Goal: Information Seeking & Learning: Learn about a topic

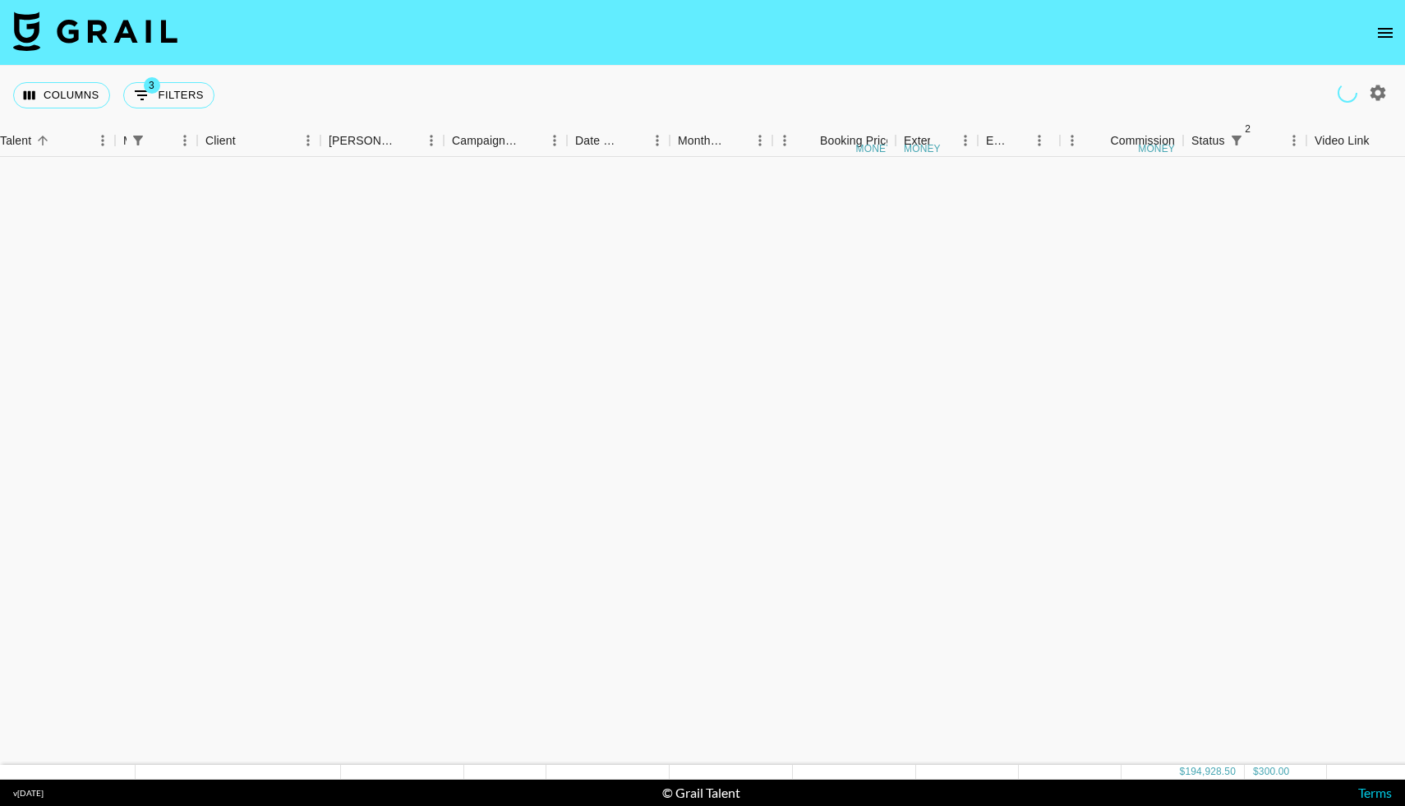
scroll to position [1391, 349]
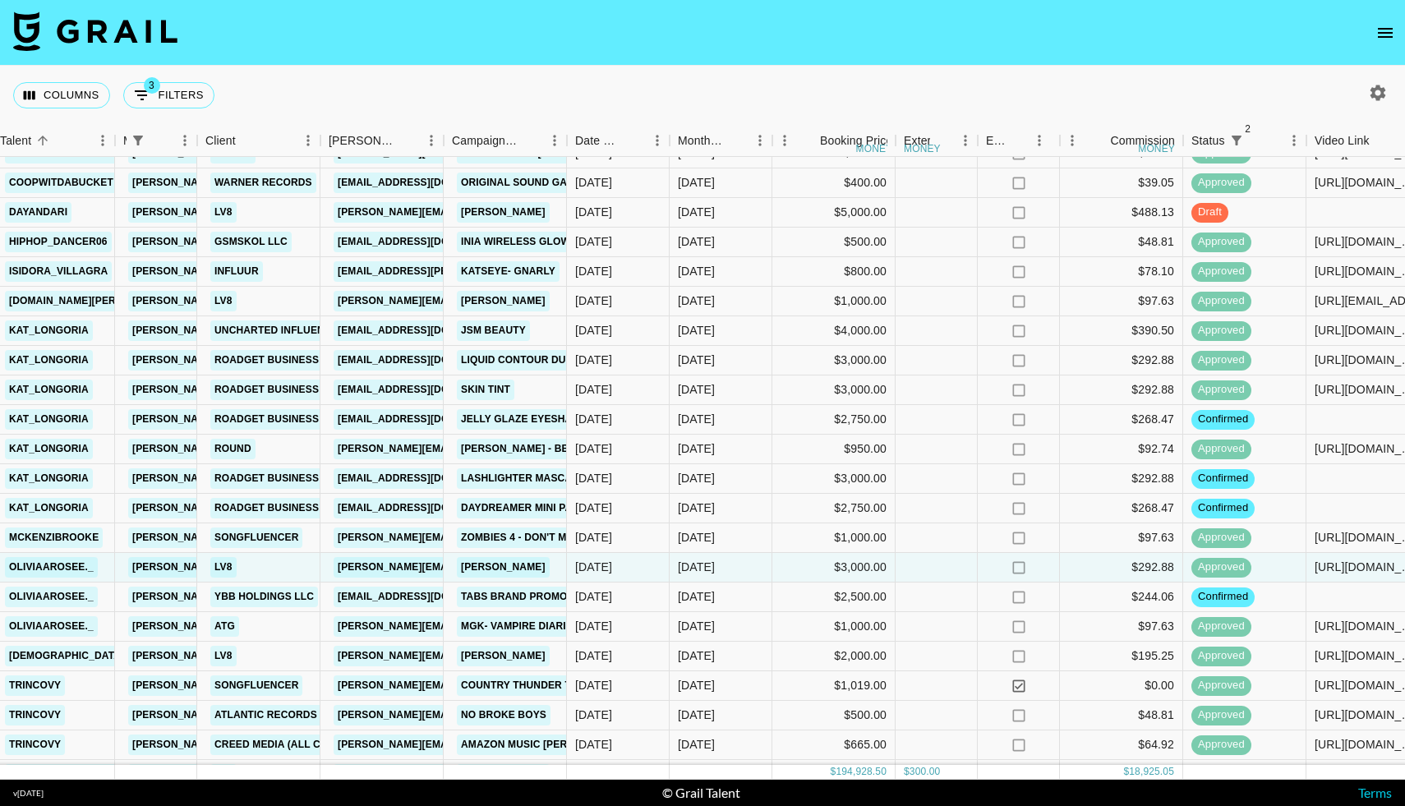
click at [1386, 30] on icon "open drawer" at bounding box center [1386, 33] width 20 height 20
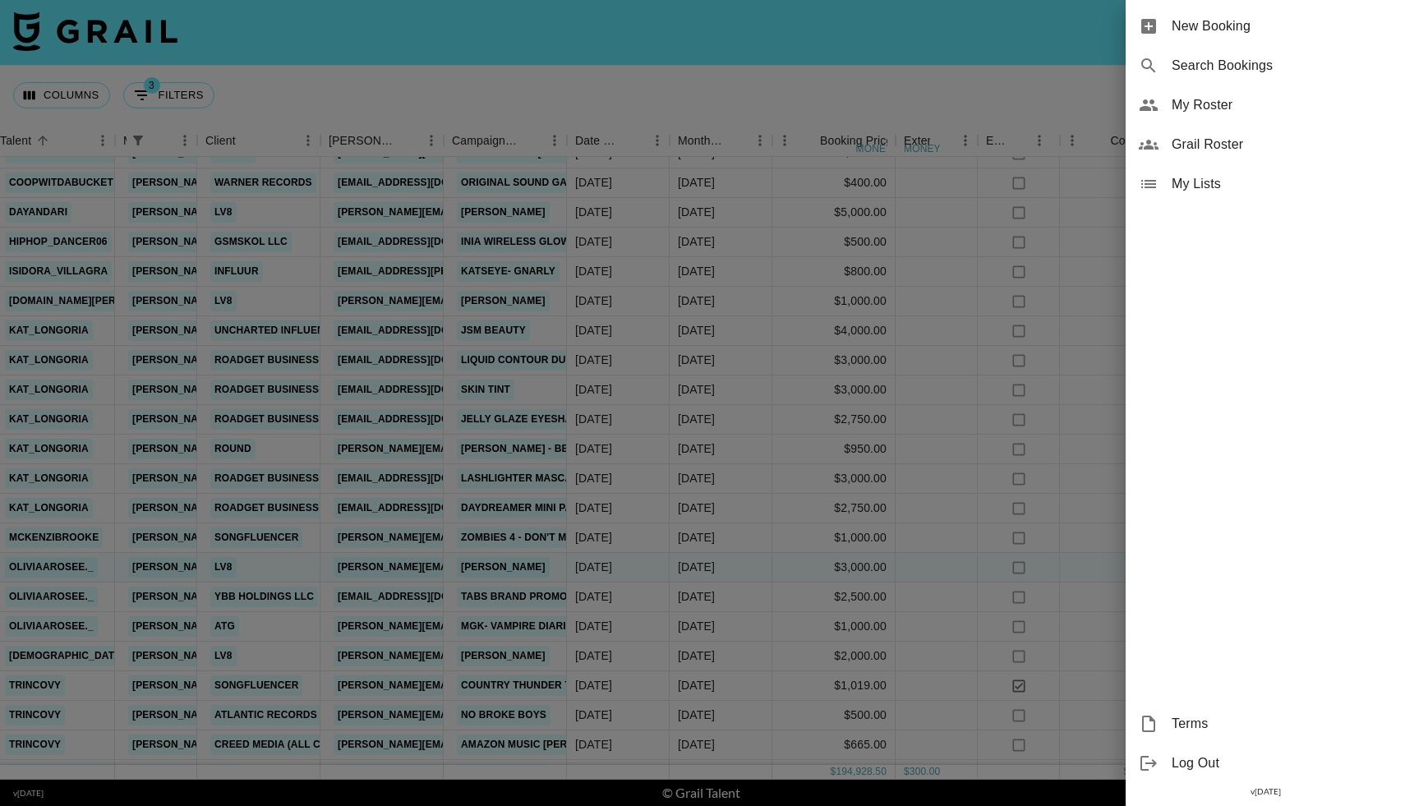
click at [1150, 104] on icon at bounding box center [1149, 105] width 20 height 20
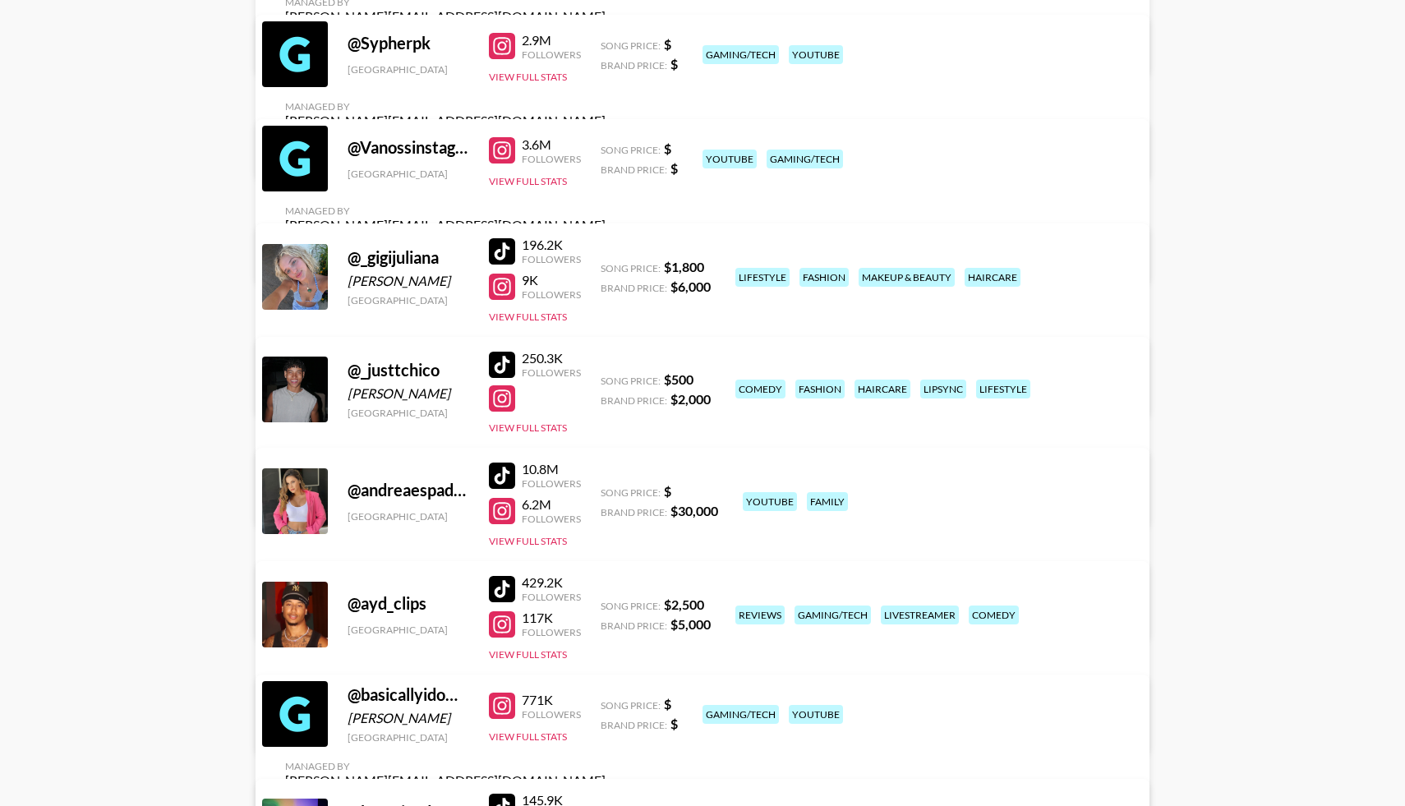
scroll to position [2035, 0]
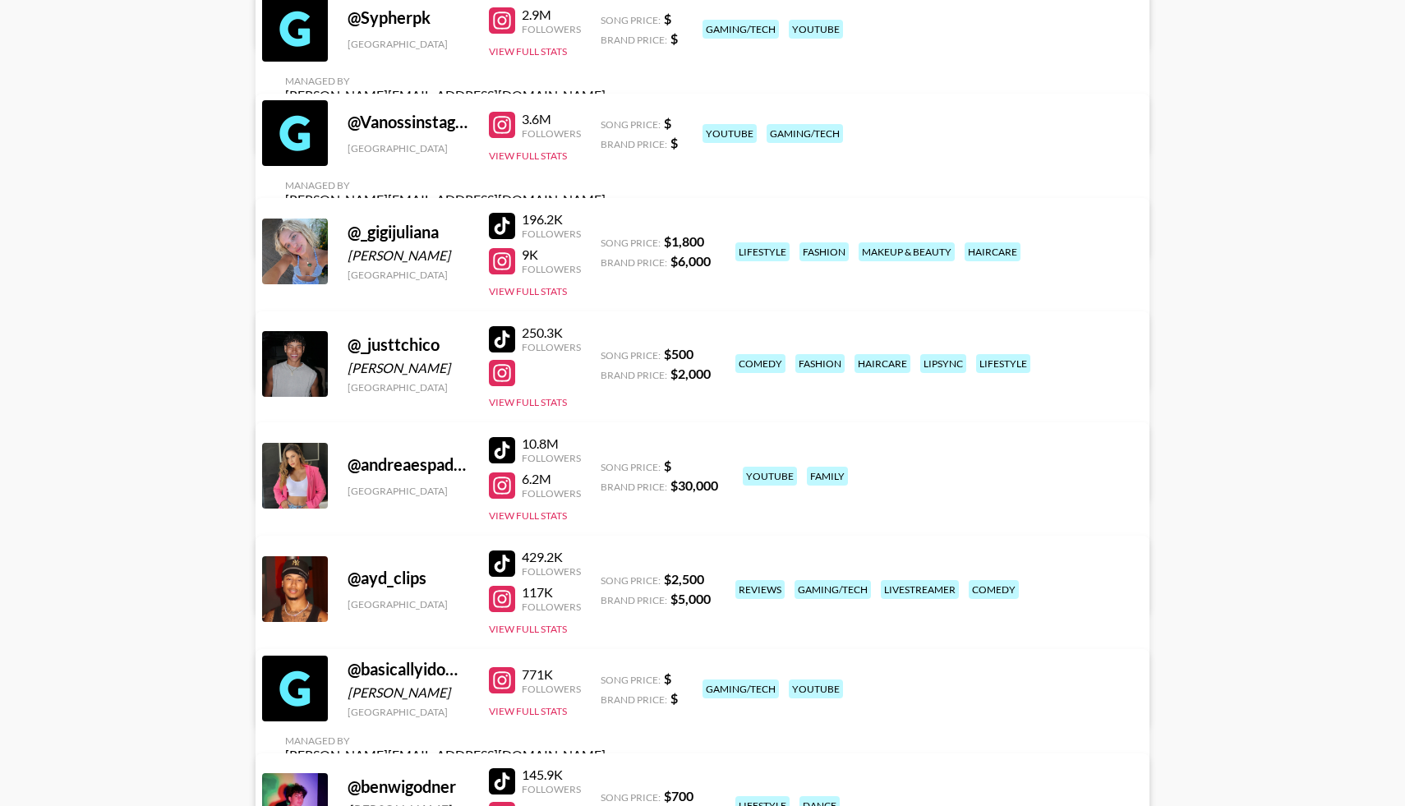
click at [505, 333] on div at bounding box center [502, 339] width 26 height 26
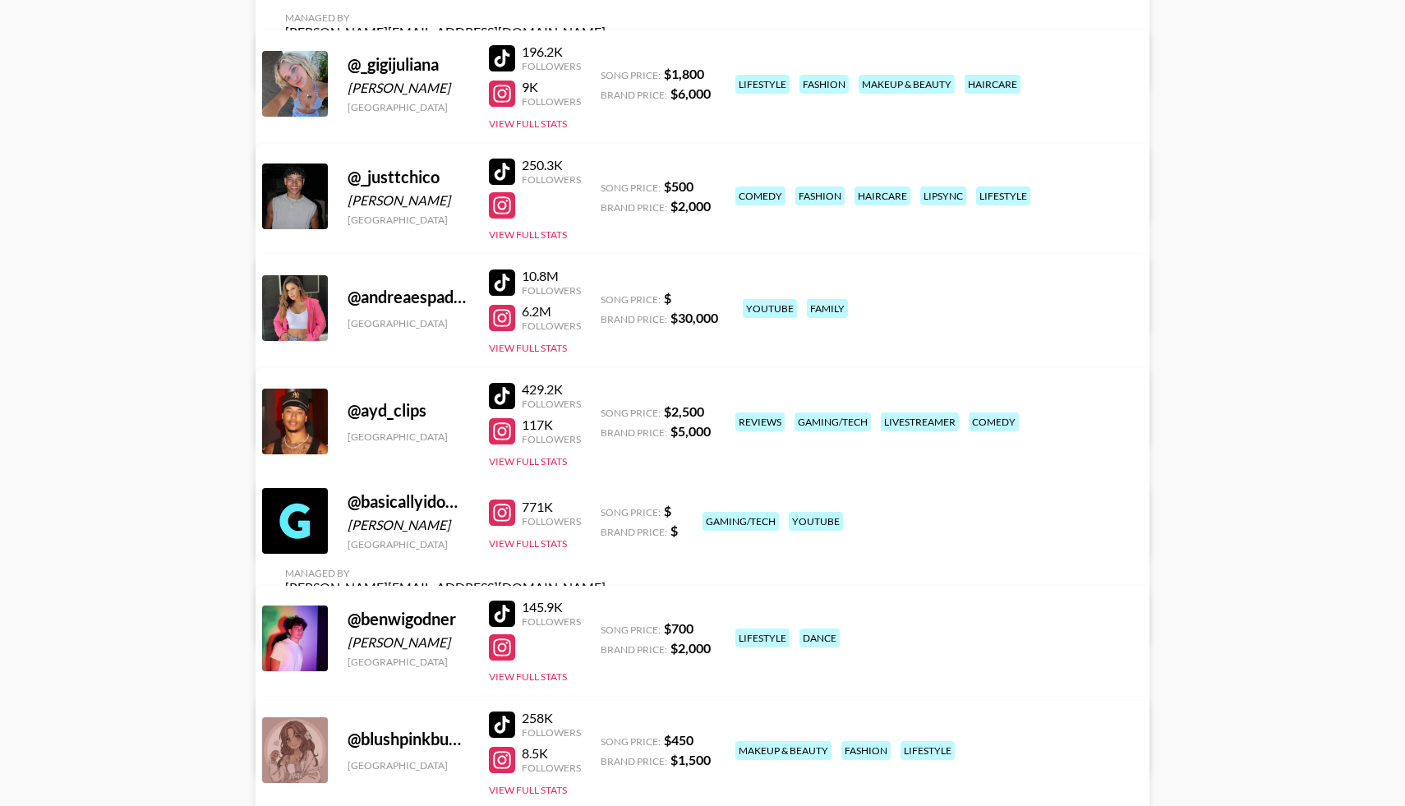
scroll to position [2208, 0]
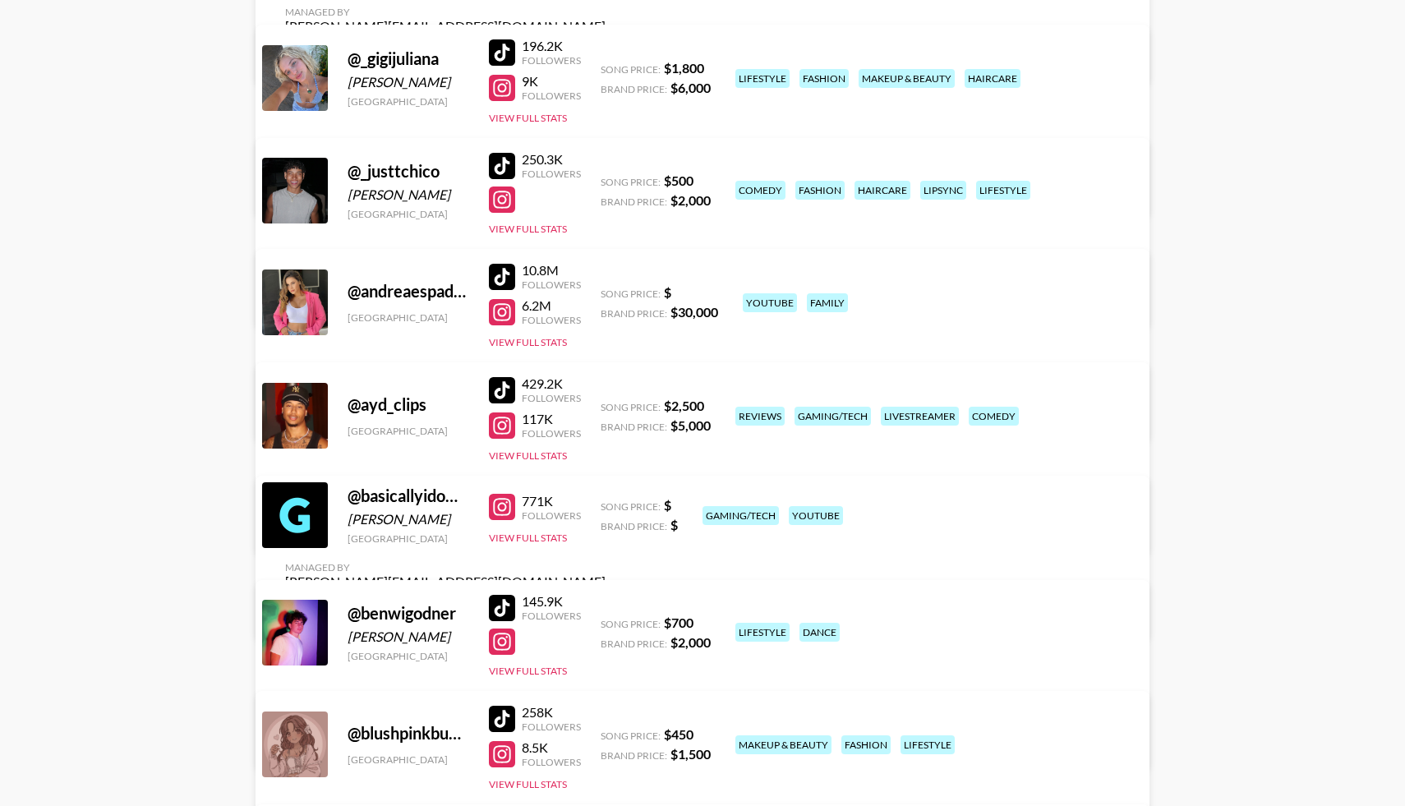
click at [504, 608] on div at bounding box center [502, 608] width 26 height 26
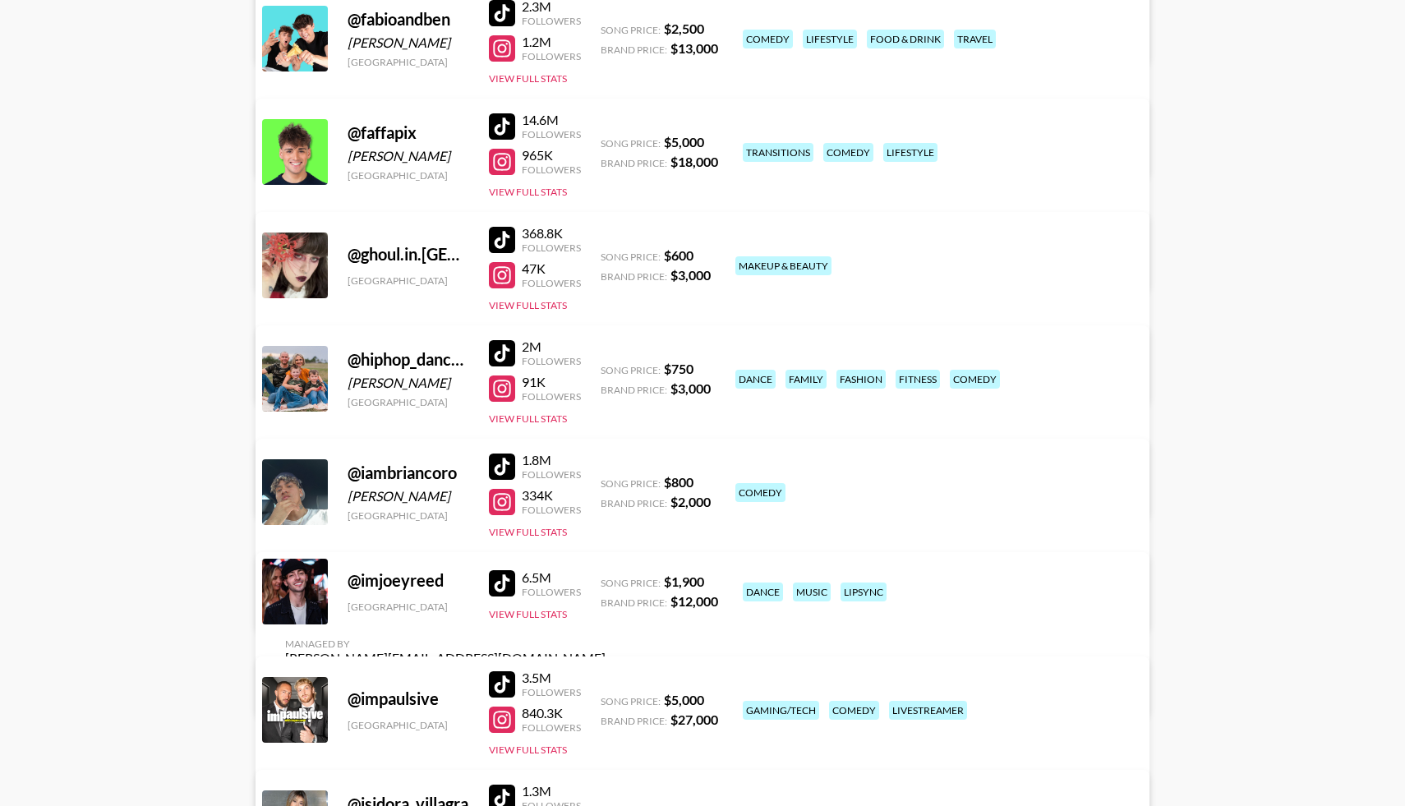
scroll to position [4382, 0]
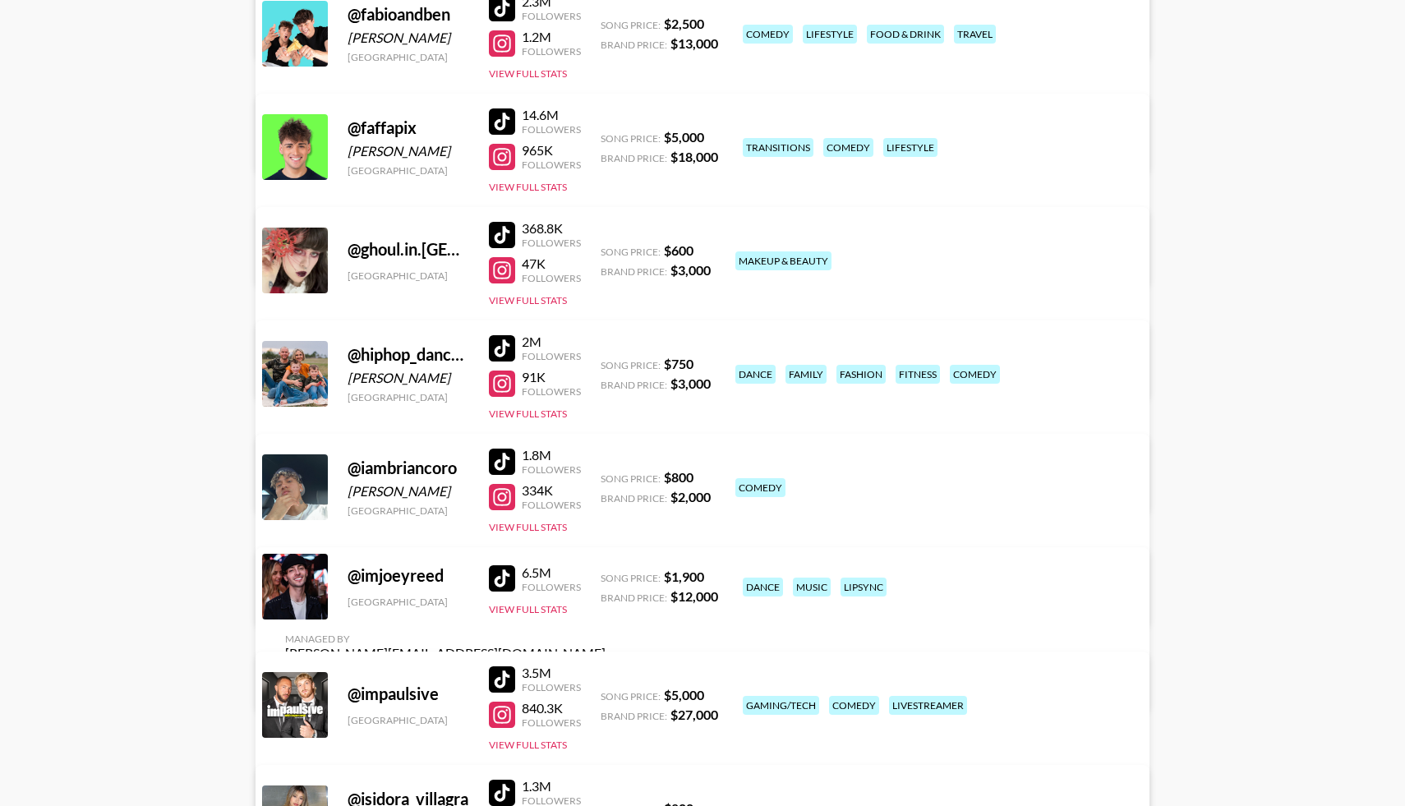
click at [504, 344] on div at bounding box center [502, 348] width 26 height 26
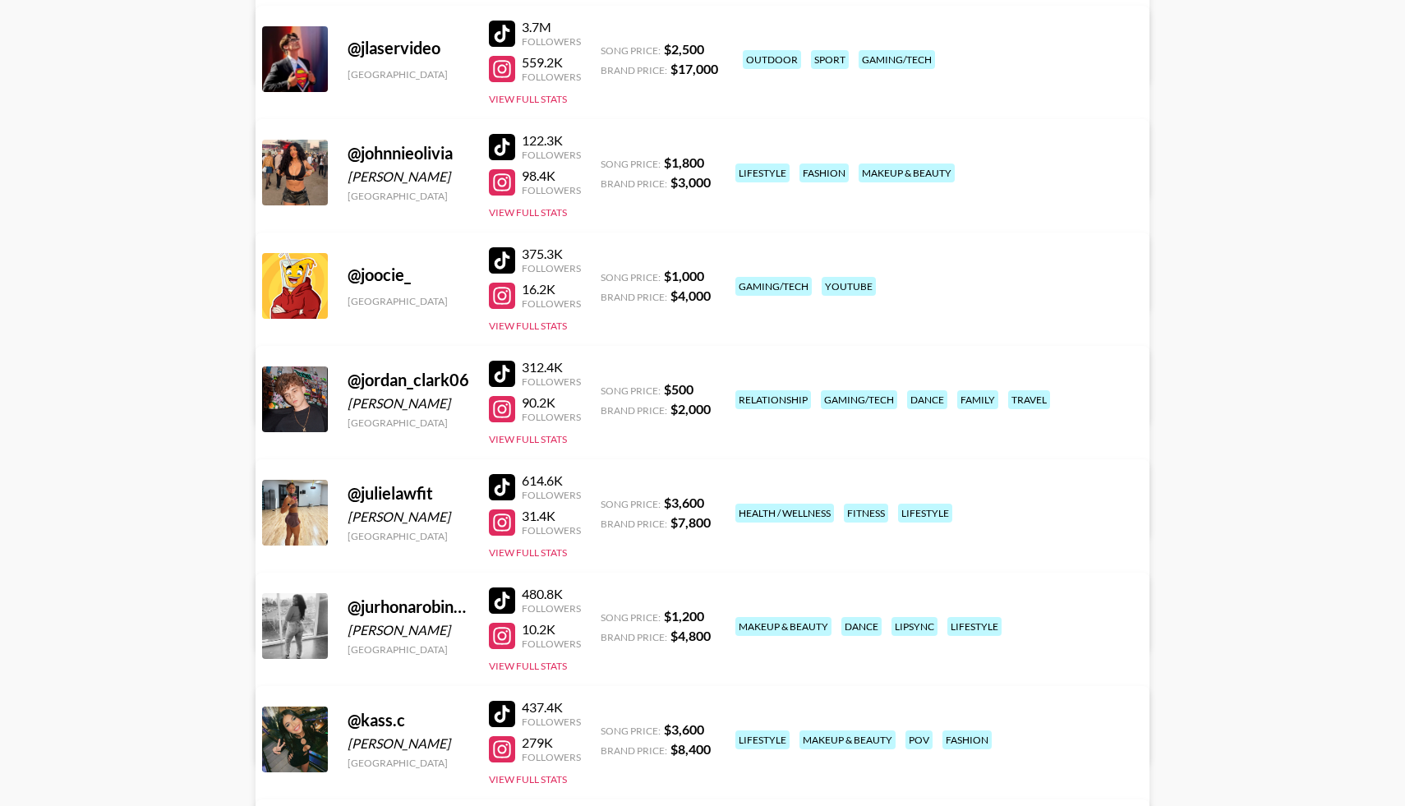
scroll to position [5734, 0]
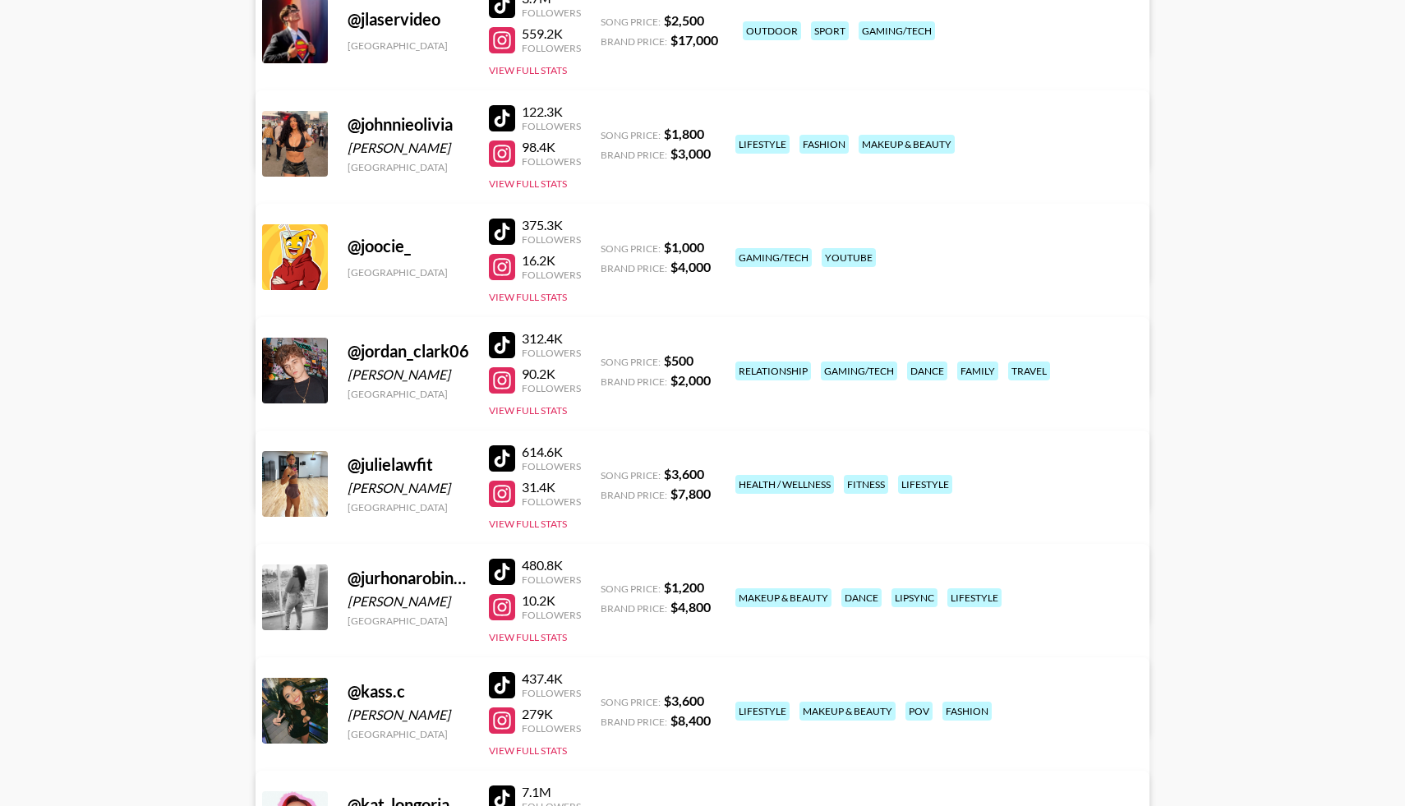
click at [507, 344] on div at bounding box center [502, 345] width 26 height 26
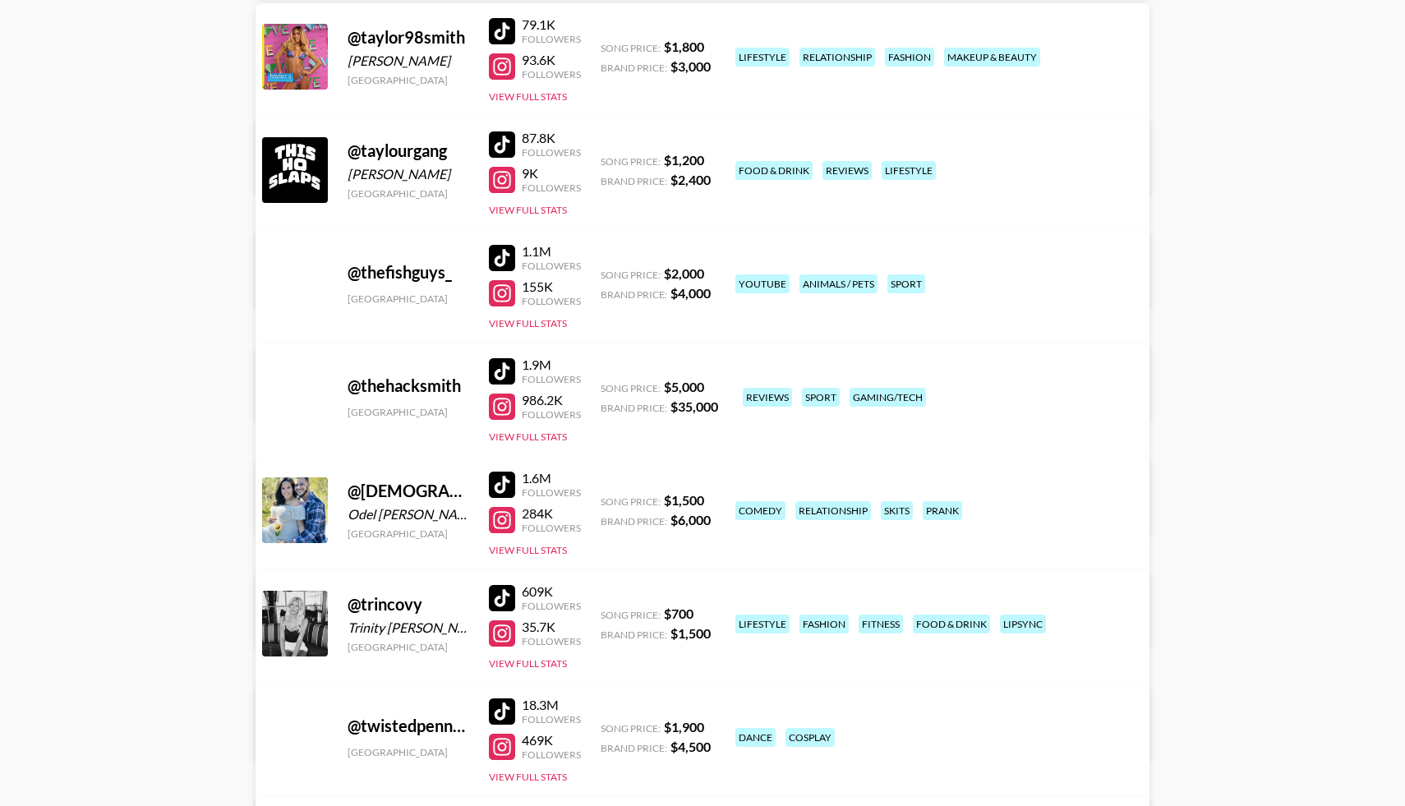
scroll to position [9664, 0]
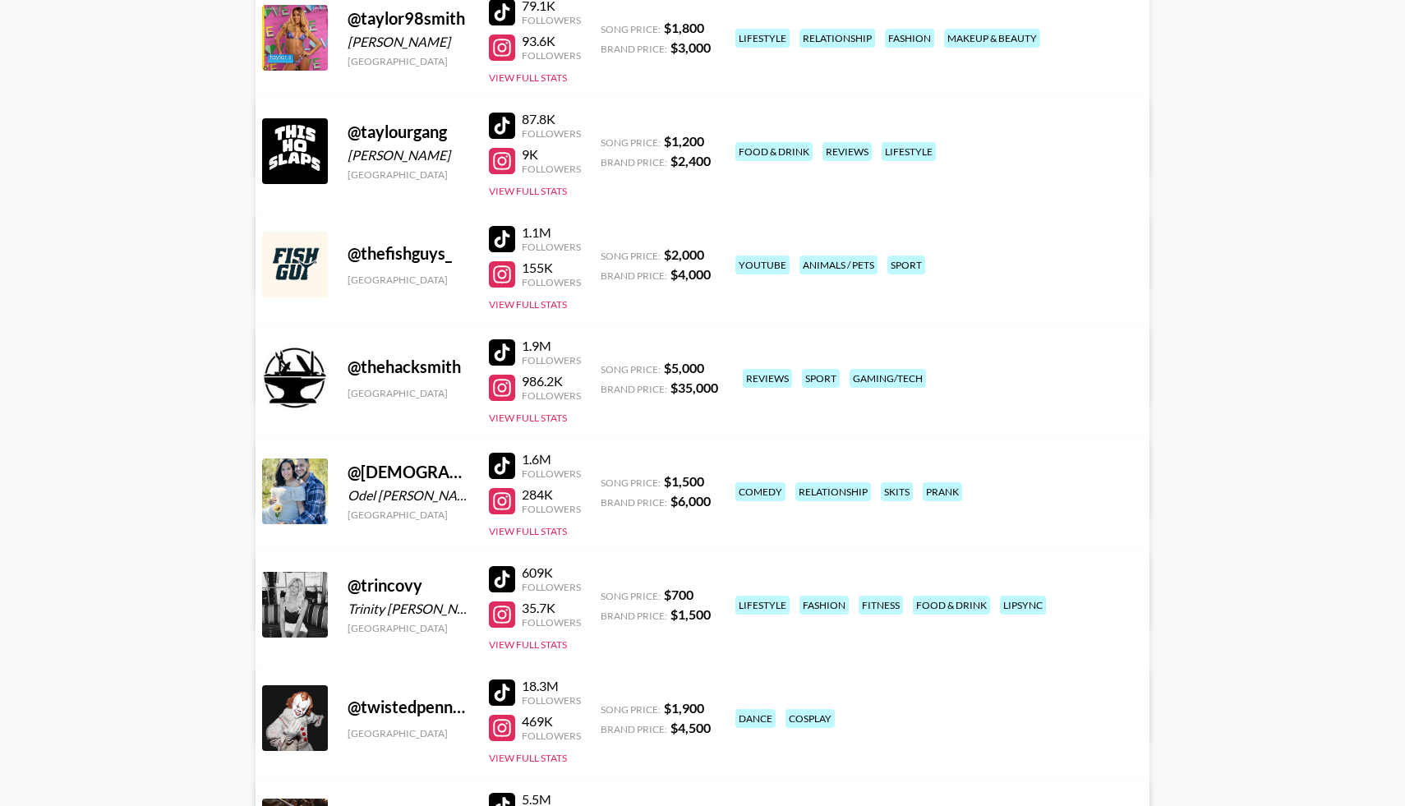
click at [499, 458] on div at bounding box center [502, 466] width 26 height 26
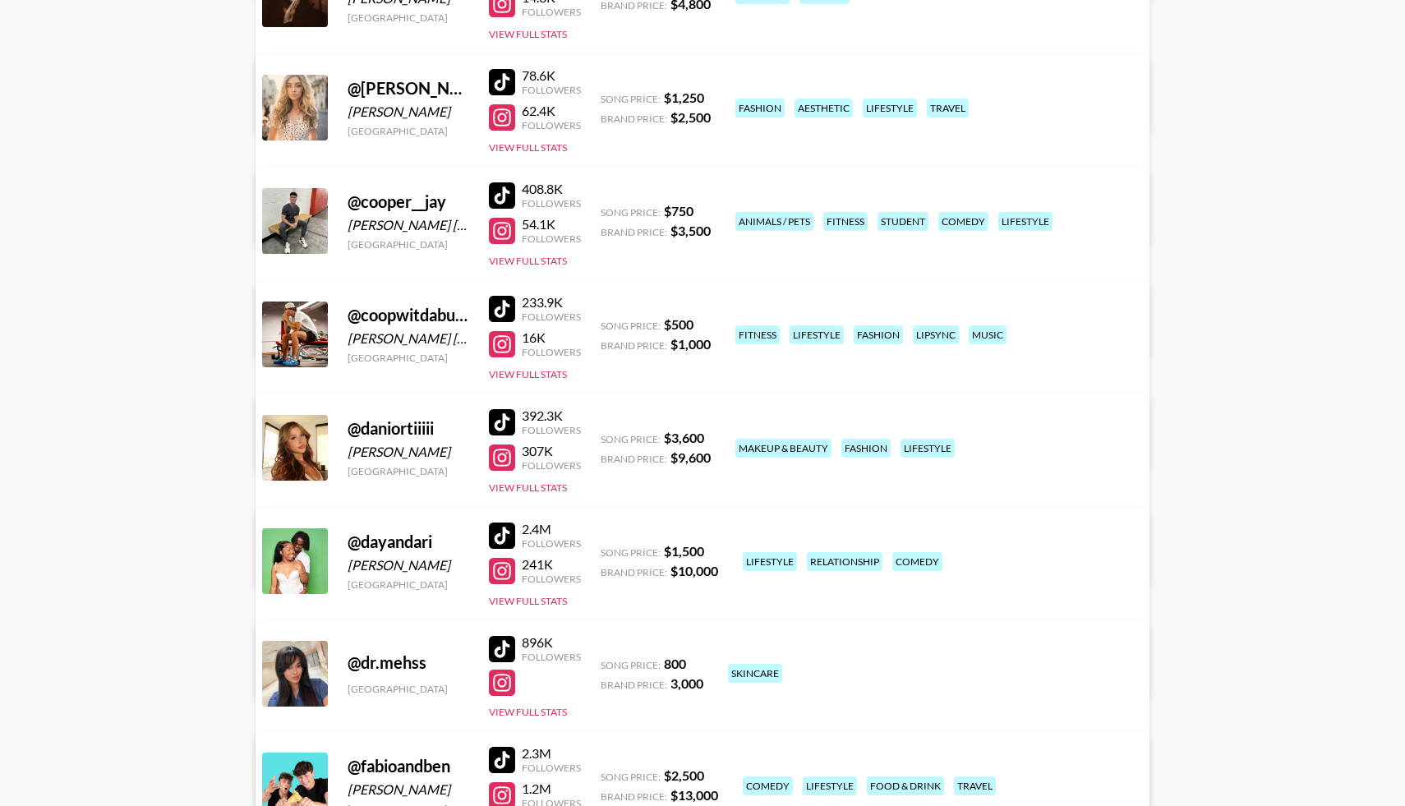
scroll to position [3641, 0]
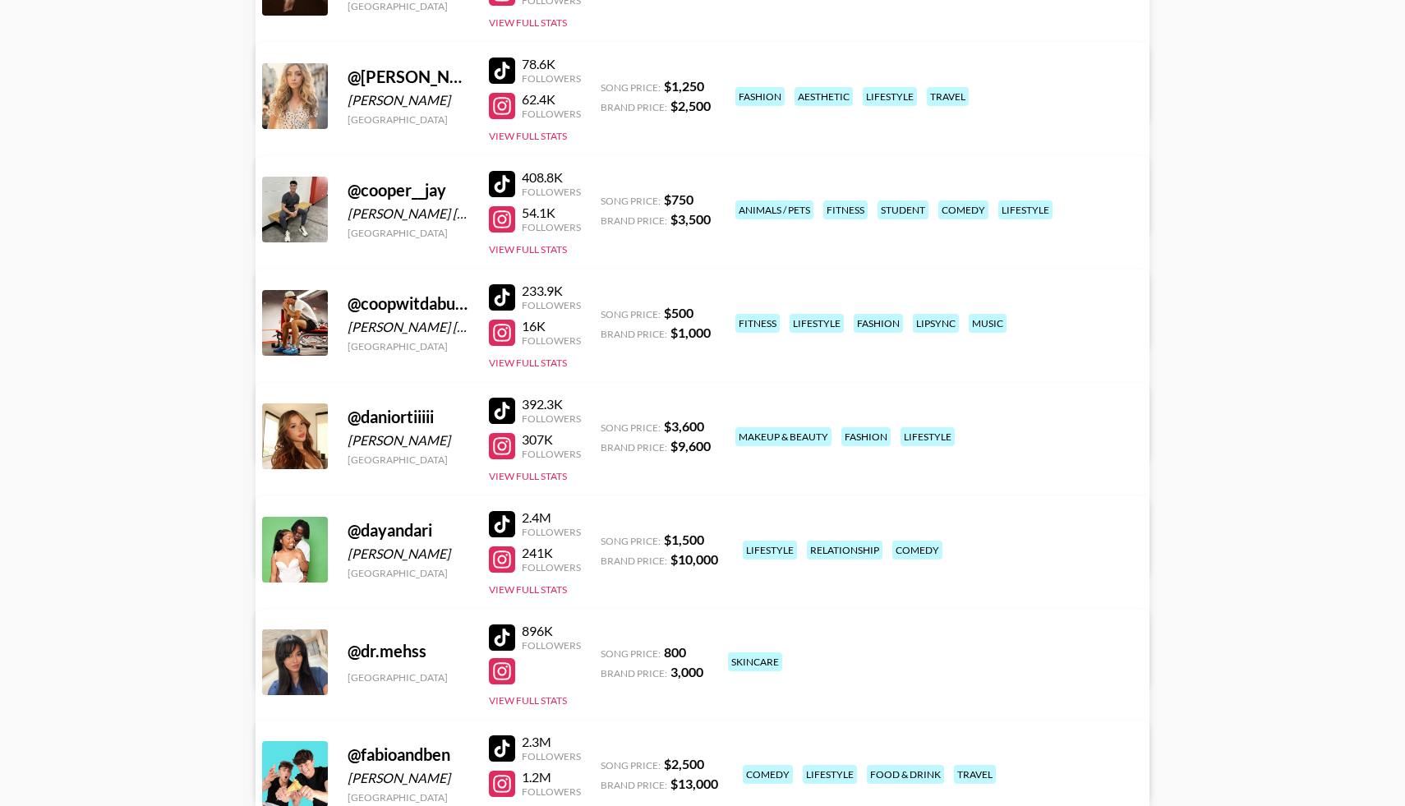
click at [503, 520] on div at bounding box center [502, 524] width 26 height 26
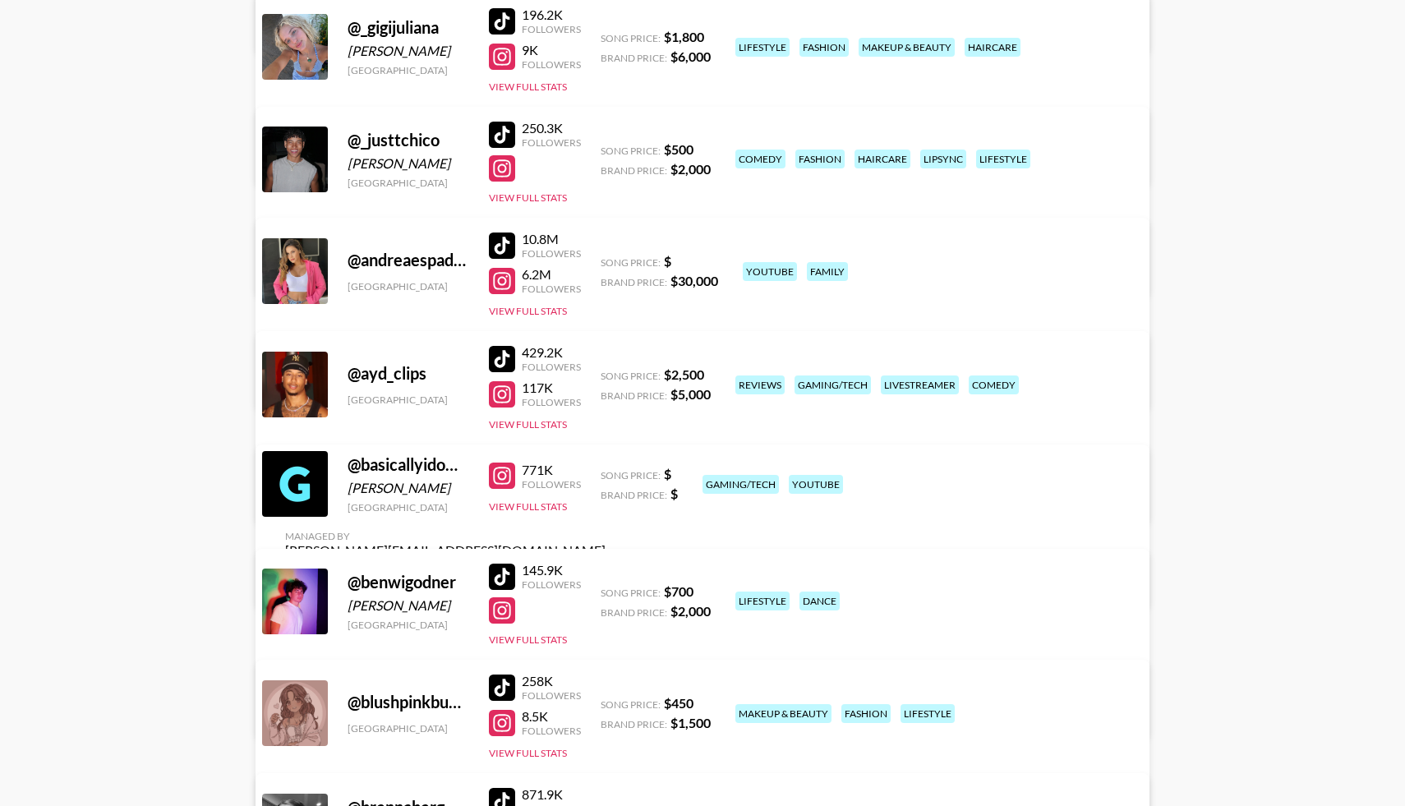
scroll to position [2238, 0]
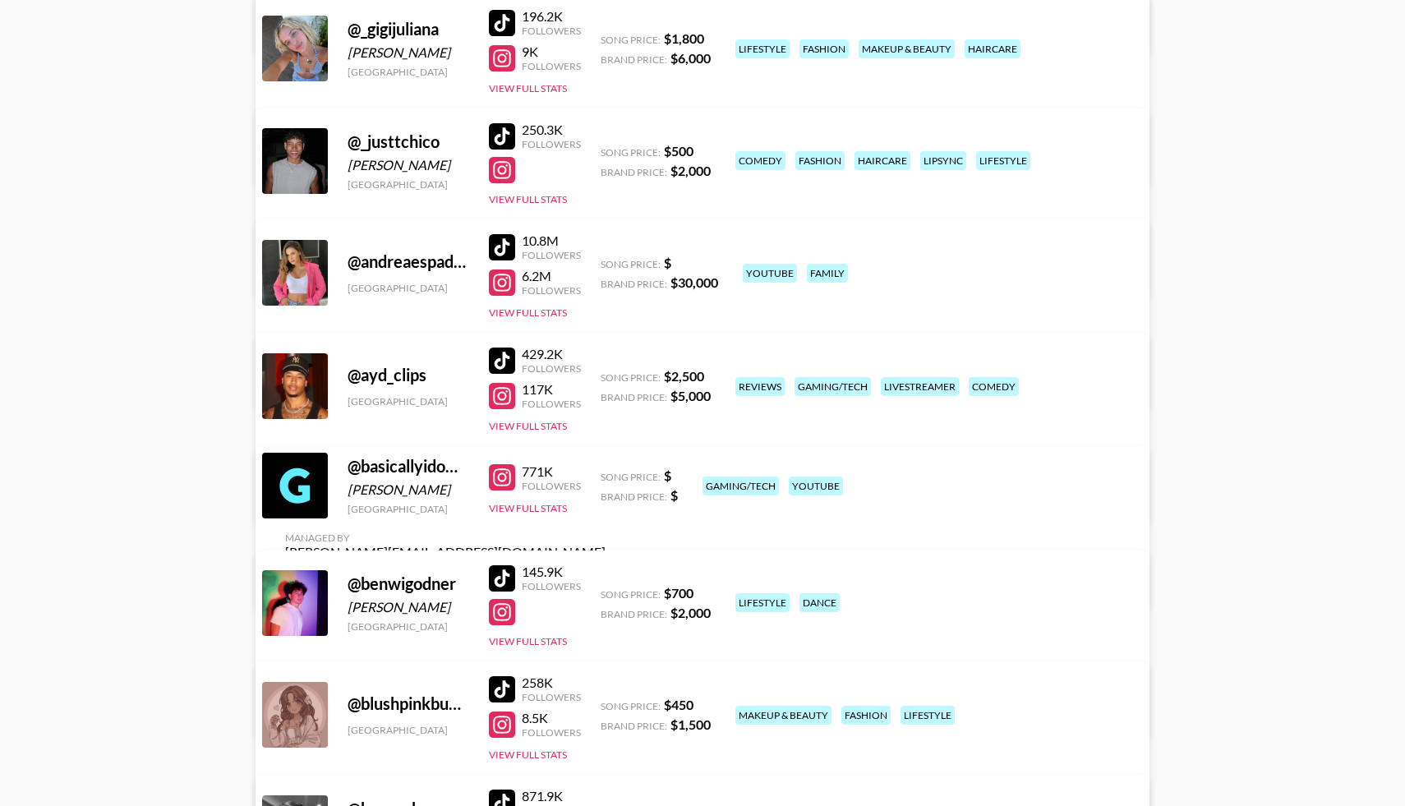
click at [501, 20] on div at bounding box center [502, 23] width 26 height 26
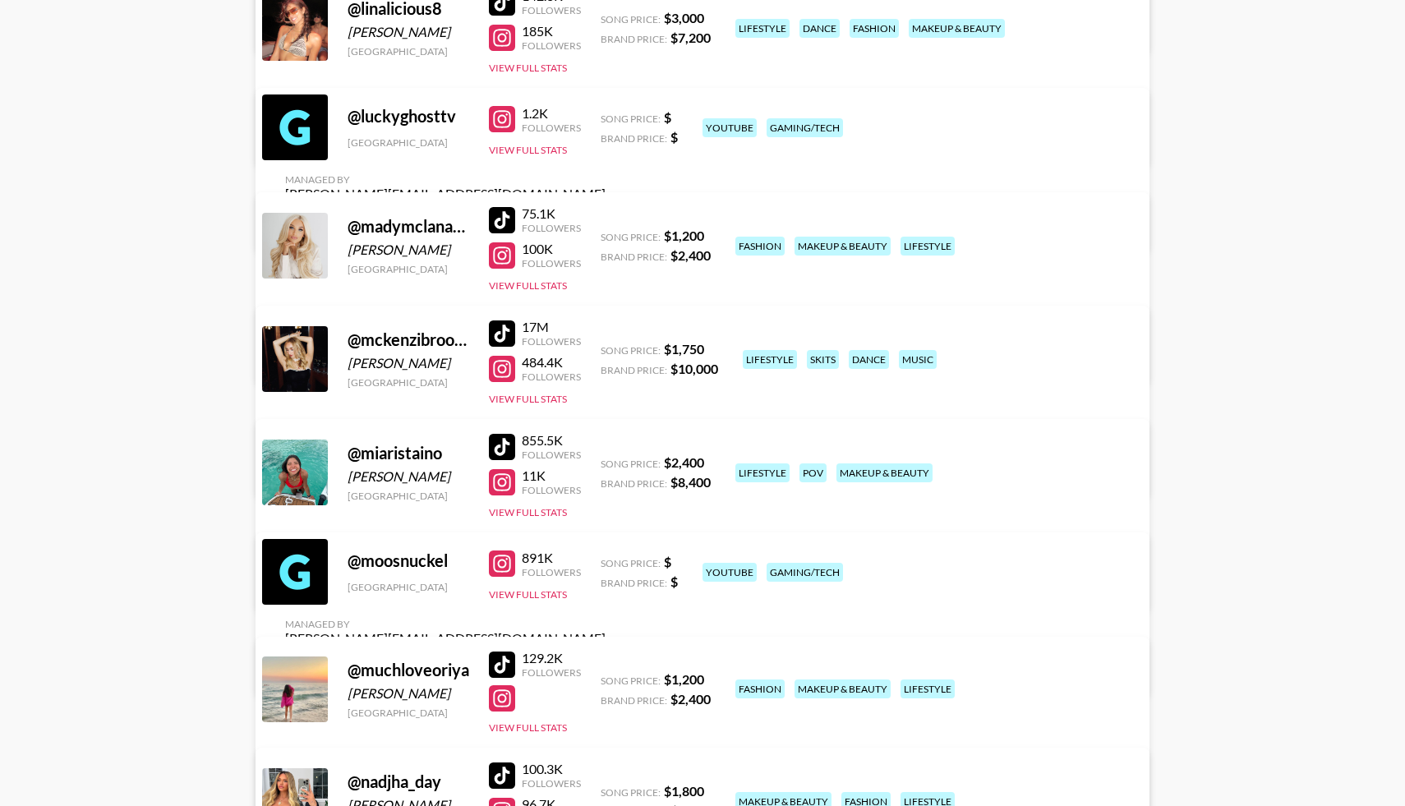
scroll to position [7214, 0]
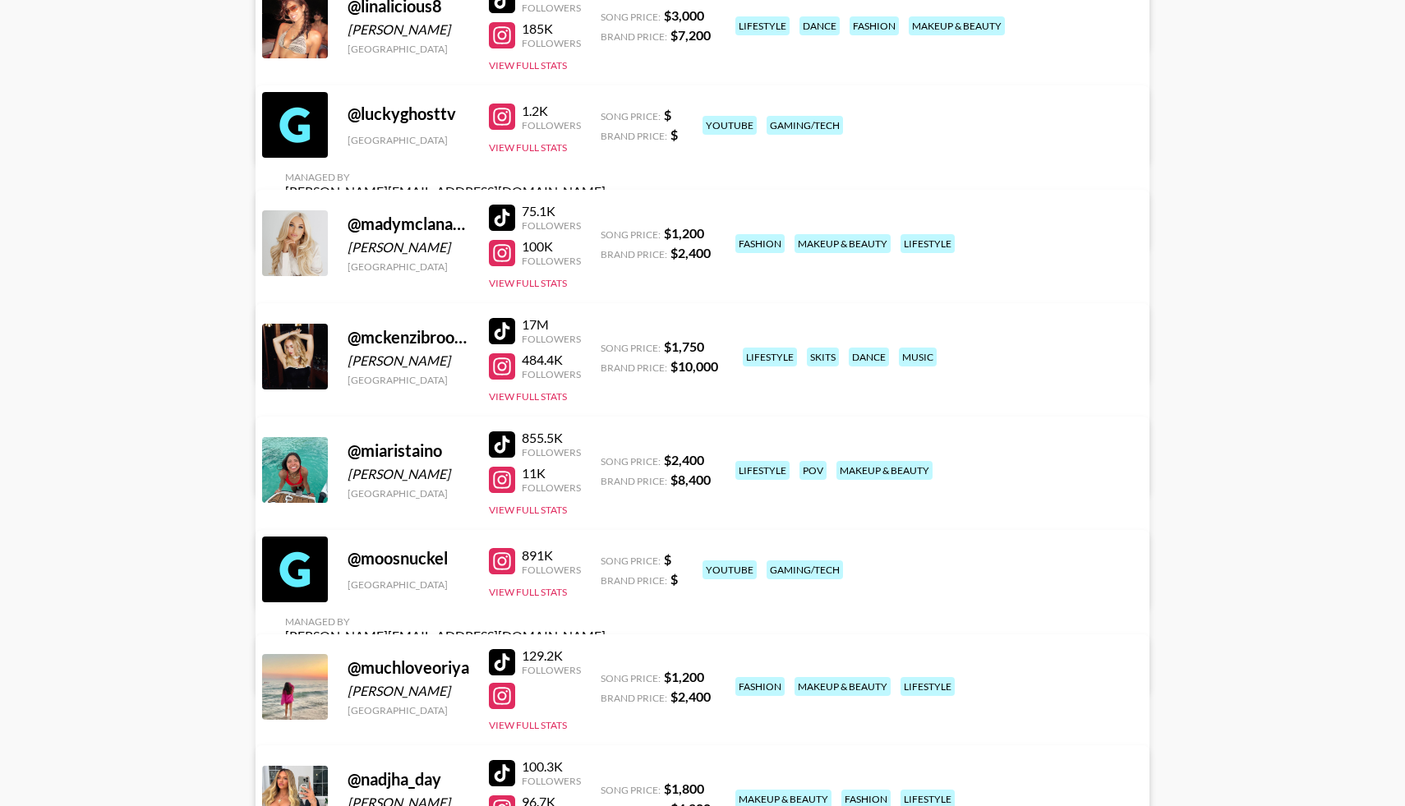
click at [509, 327] on div at bounding box center [502, 331] width 26 height 26
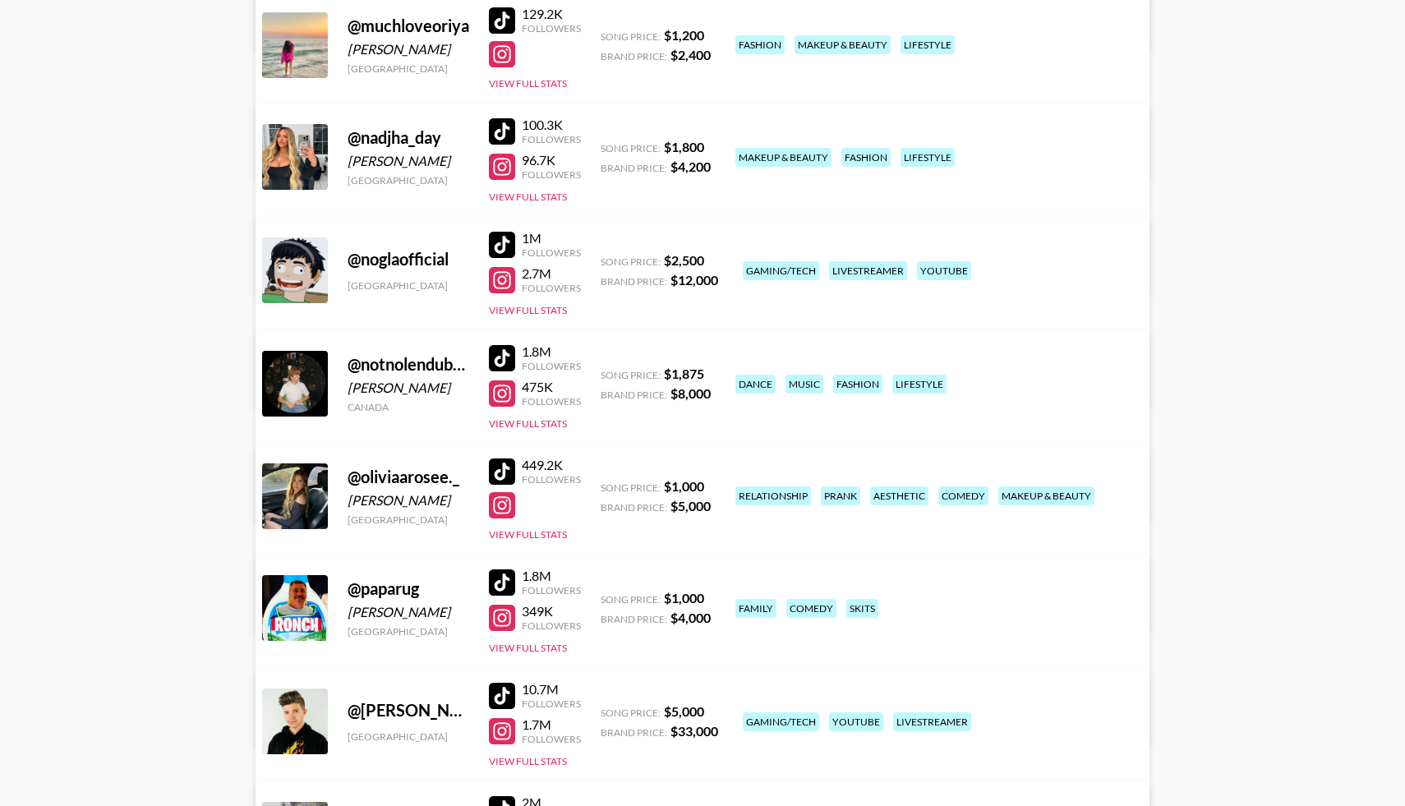
scroll to position [7859, 0]
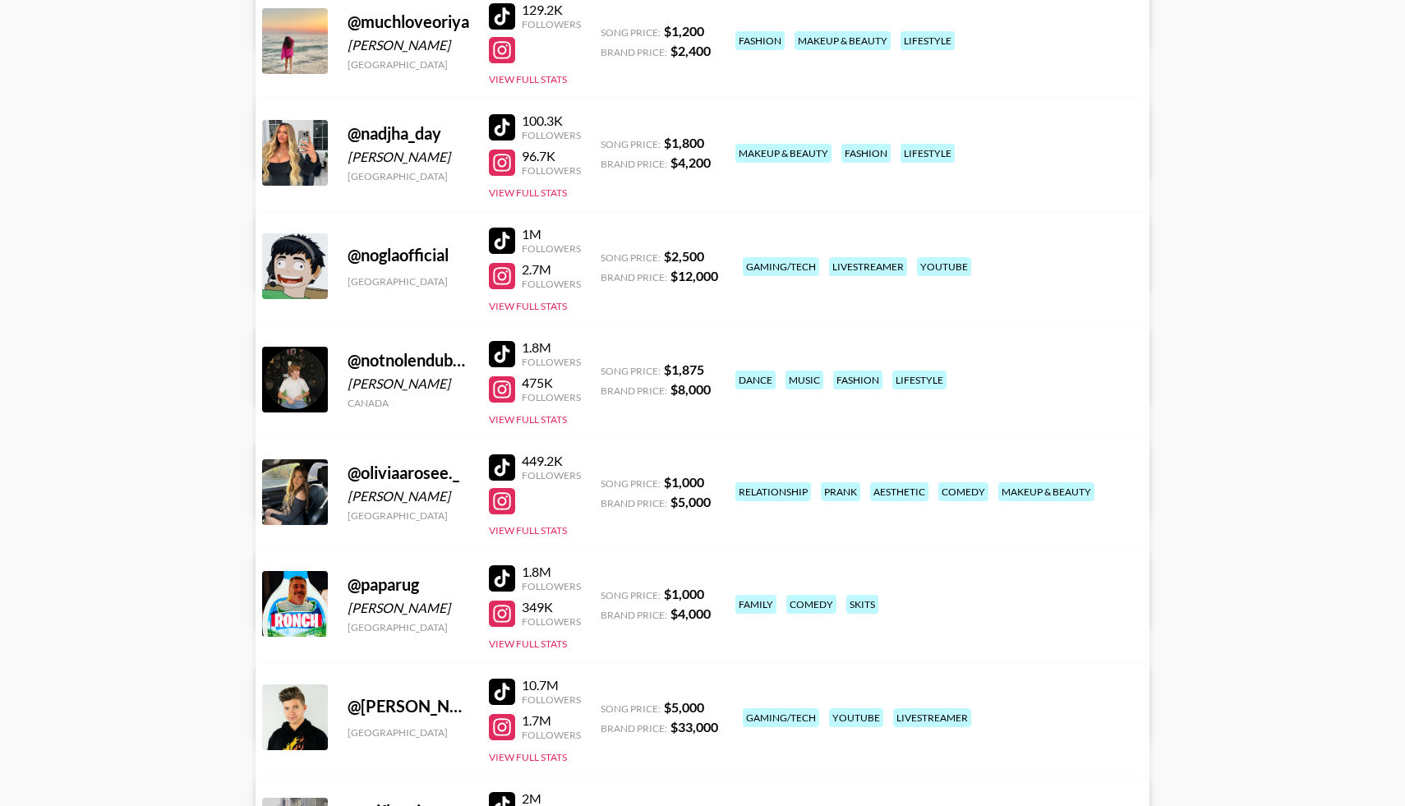
click at [500, 461] on div at bounding box center [502, 467] width 26 height 26
click at [499, 579] on div at bounding box center [502, 578] width 26 height 26
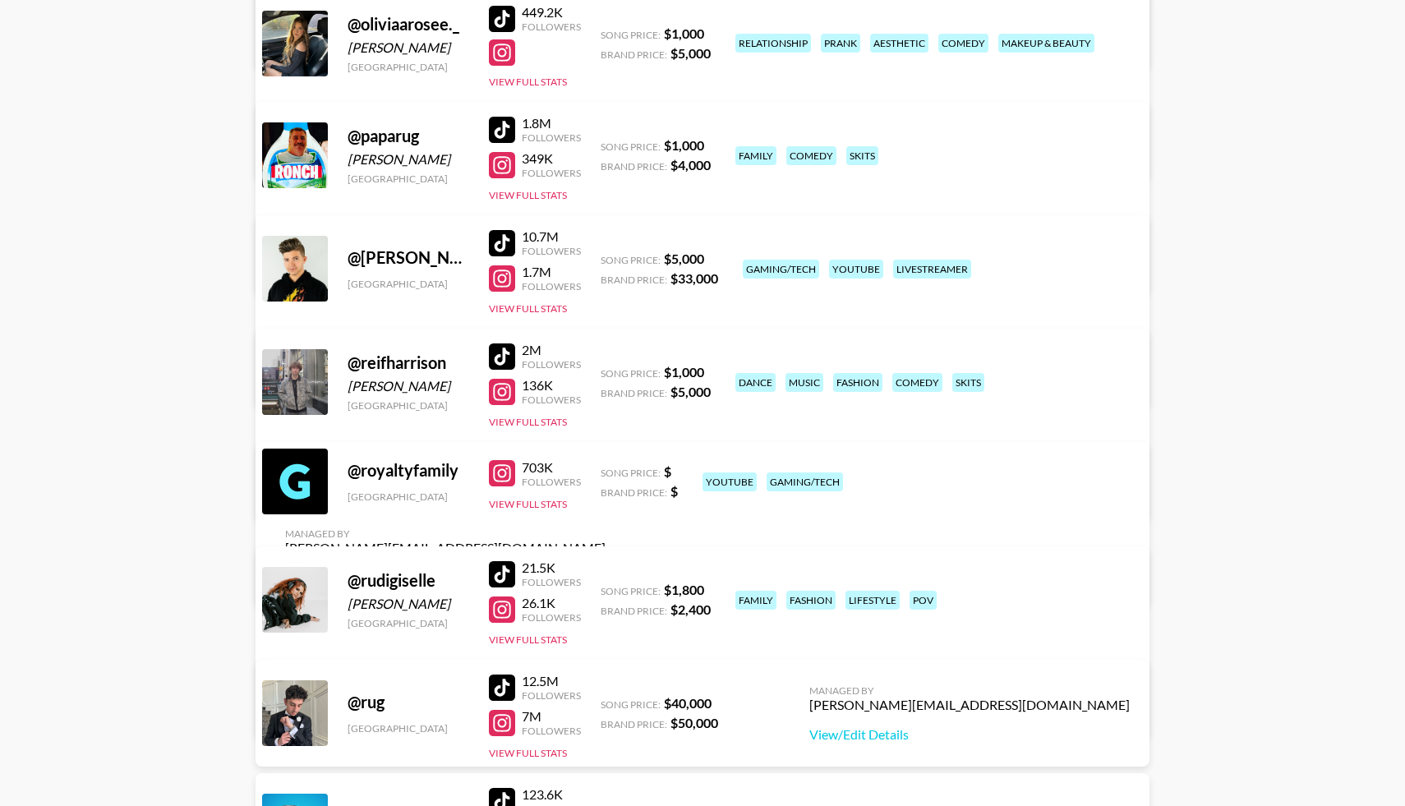
scroll to position [8309, 0]
click at [506, 348] on div at bounding box center [502, 356] width 26 height 26
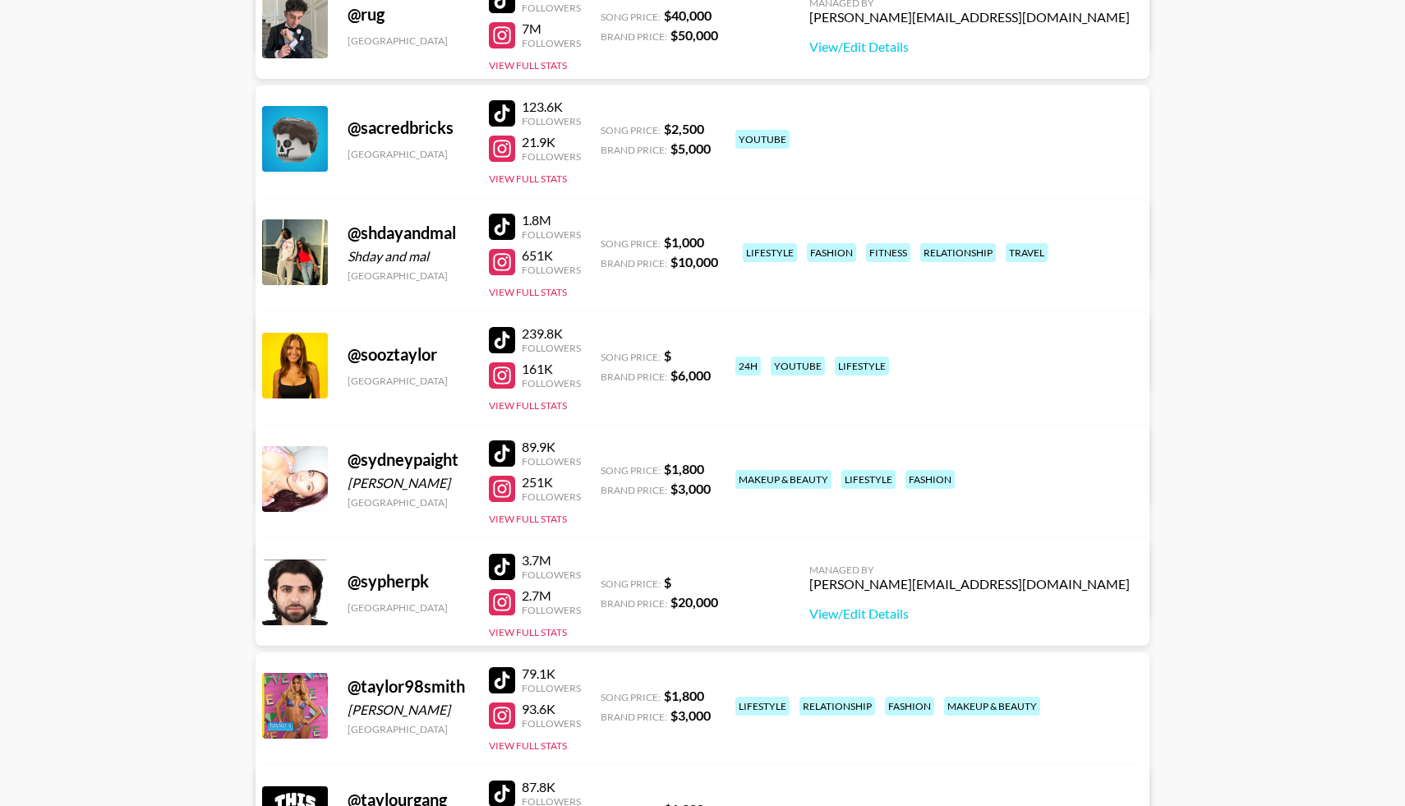
scroll to position [8999, 0]
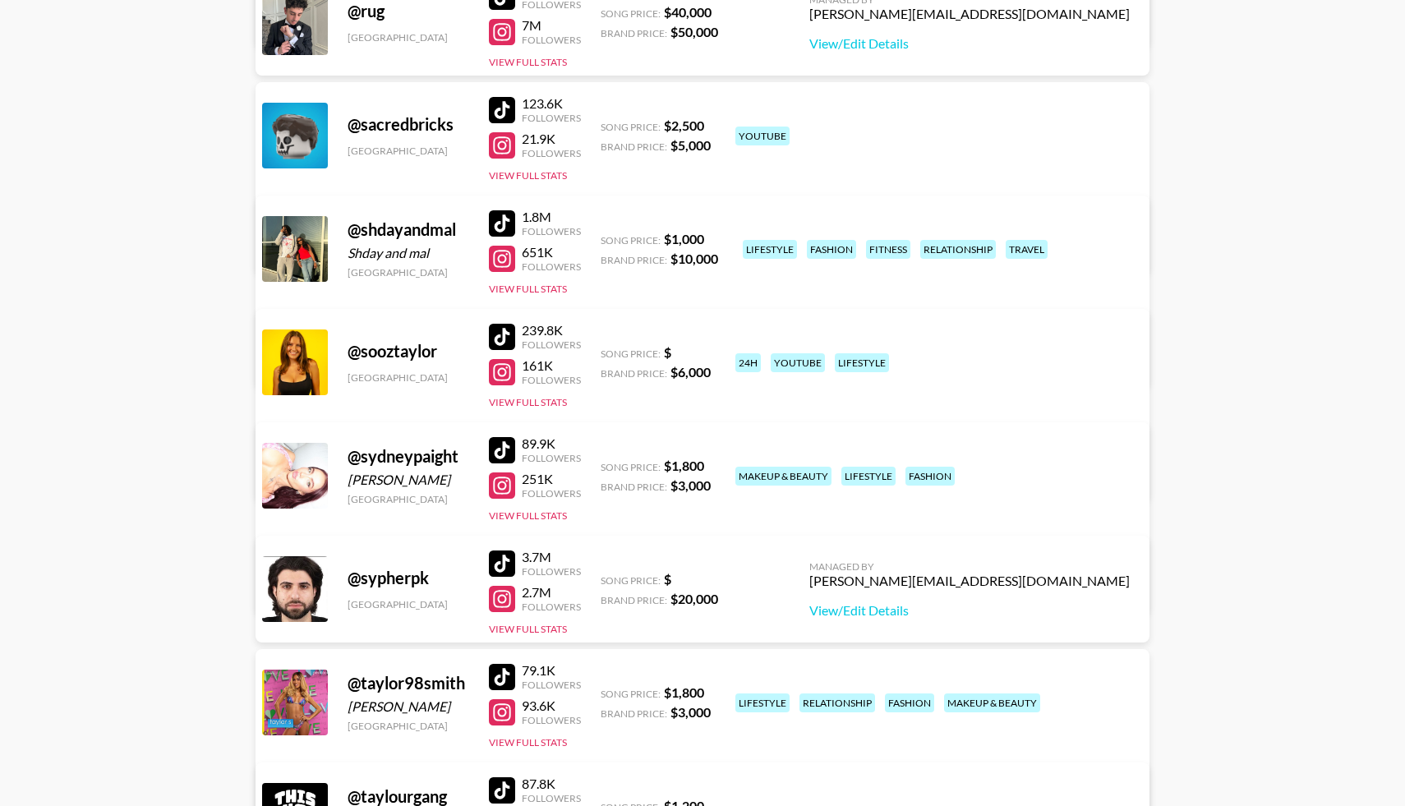
click at [506, 215] on div at bounding box center [502, 223] width 26 height 26
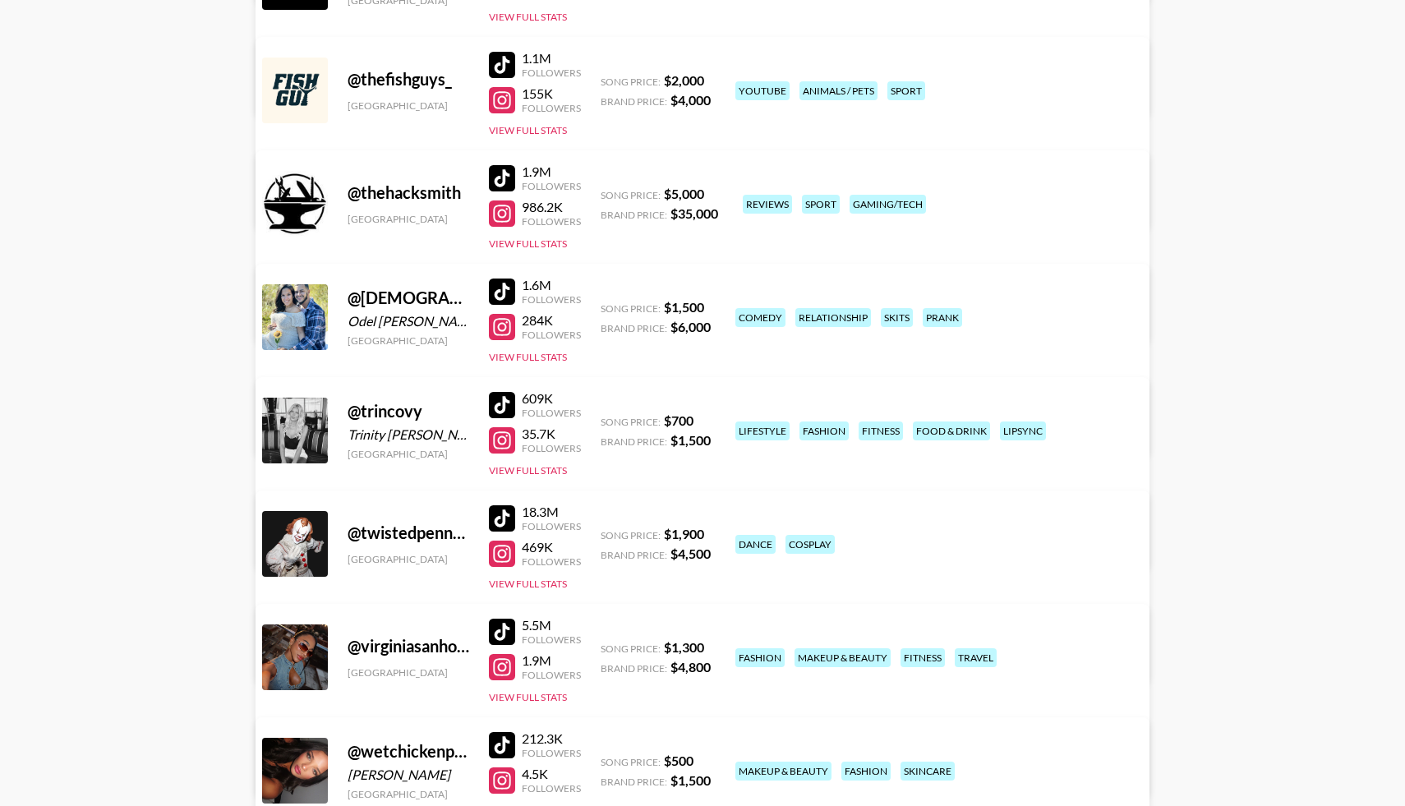
scroll to position [9851, 0]
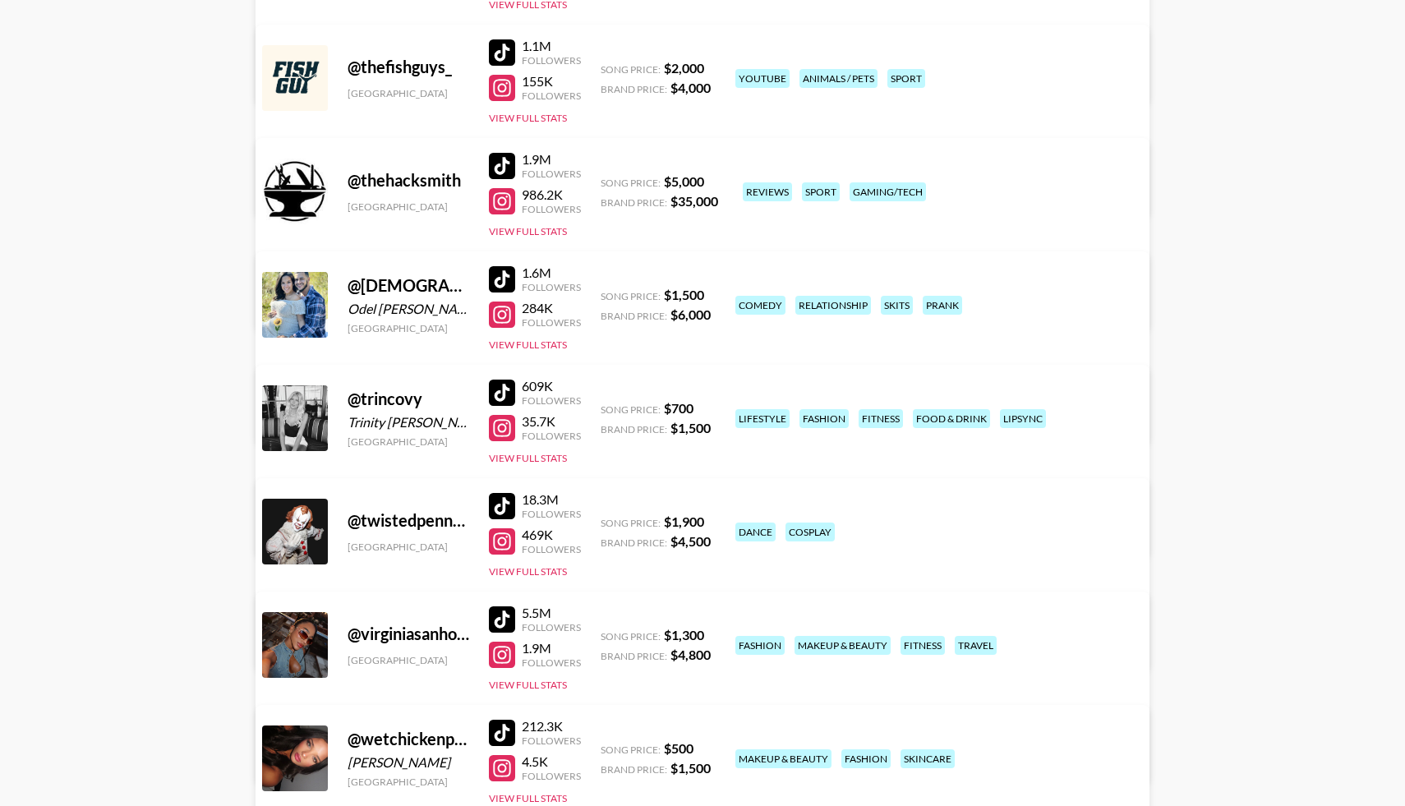
click at [505, 390] on div at bounding box center [502, 393] width 26 height 26
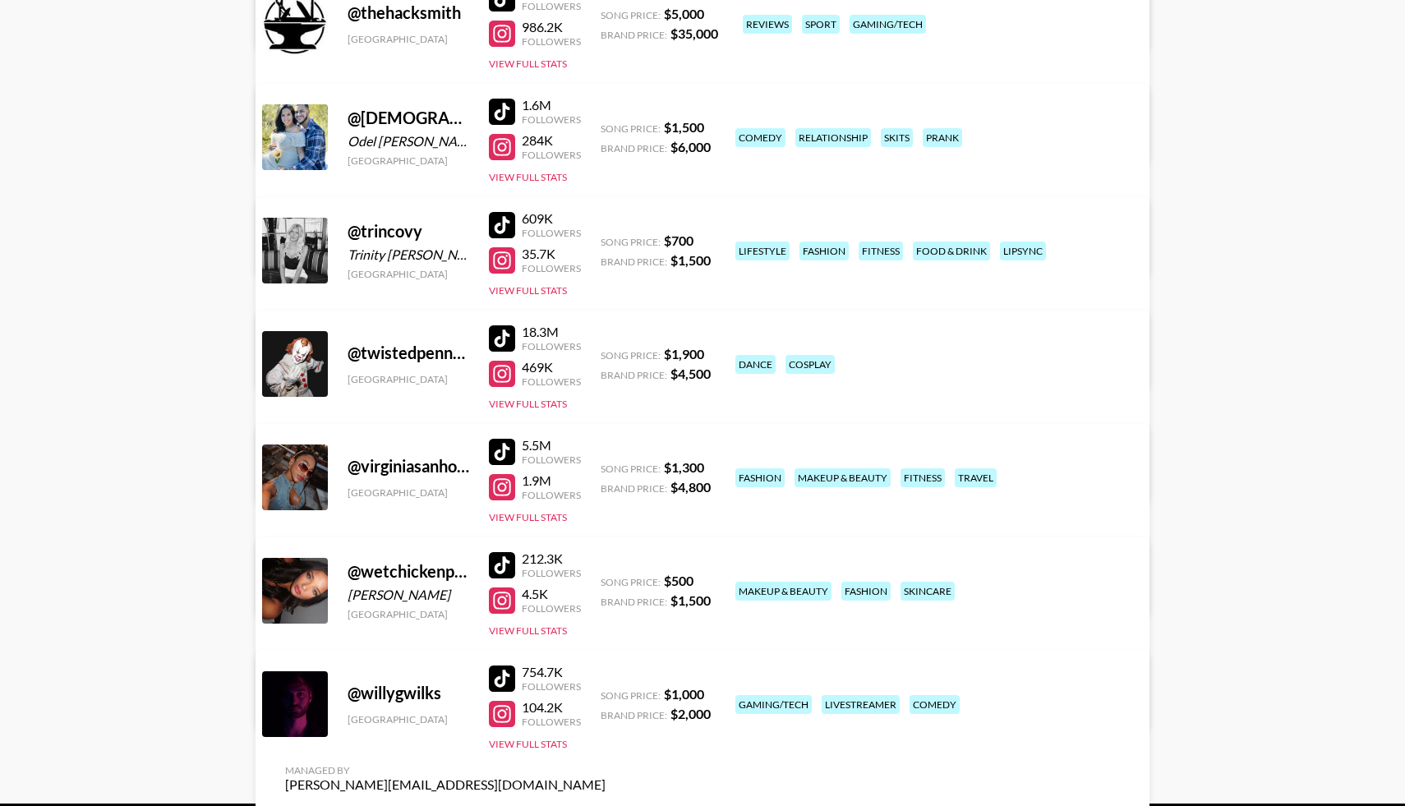
scroll to position [10082, 0]
